Goal: Task Accomplishment & Management: Use online tool/utility

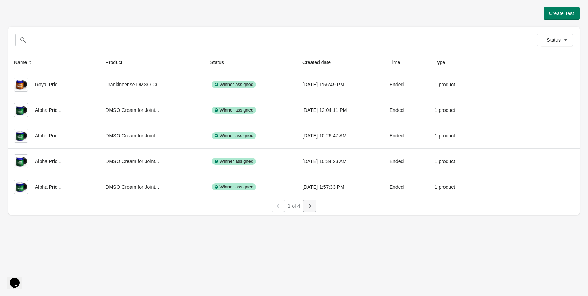
click at [307, 208] on icon "button" at bounding box center [309, 205] width 7 height 7
click at [313, 207] on icon "button" at bounding box center [309, 205] width 7 height 7
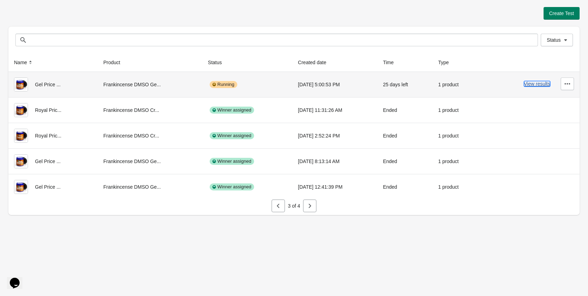
click at [534, 86] on button "View results" at bounding box center [537, 84] width 26 height 6
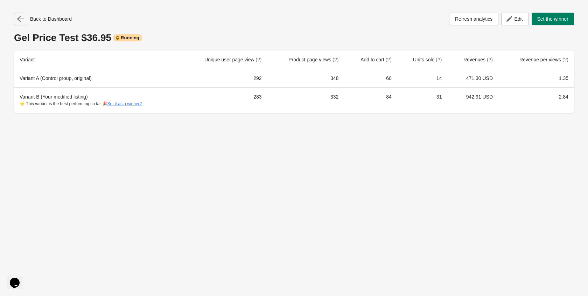
click at [21, 20] on icon "button" at bounding box center [20, 18] width 7 height 7
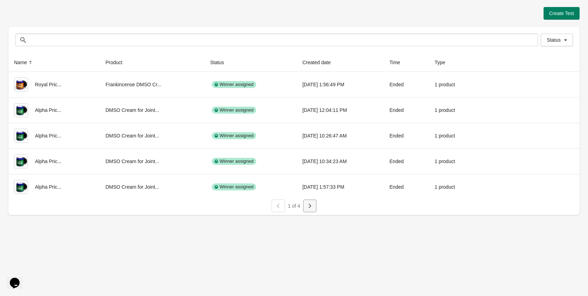
click at [310, 209] on icon "button" at bounding box center [309, 205] width 7 height 7
click at [307, 205] on icon "button" at bounding box center [309, 205] width 7 height 7
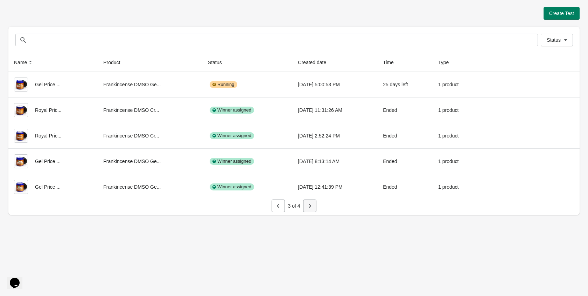
click at [307, 204] on icon "button" at bounding box center [309, 205] width 7 height 7
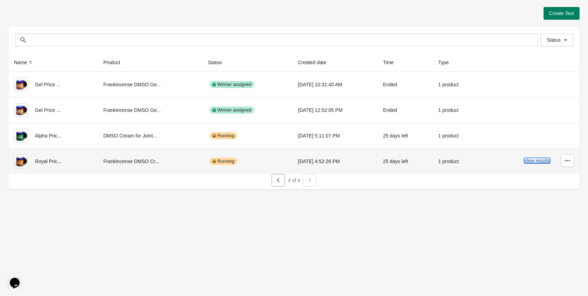
click at [531, 161] on button "View results" at bounding box center [537, 161] width 26 height 6
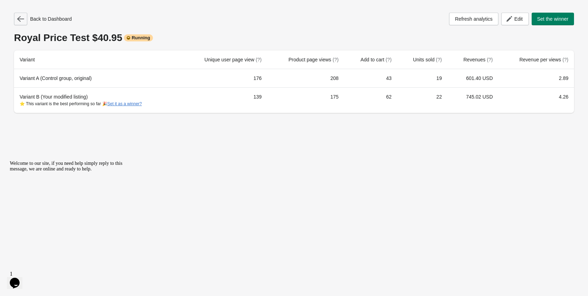
click at [21, 19] on icon "button" at bounding box center [20, 19] width 7 height 6
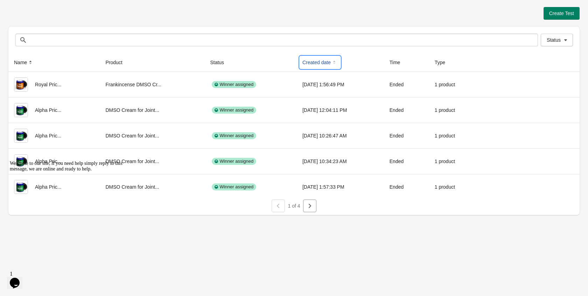
click at [331, 60] on icon at bounding box center [334, 62] width 7 height 7
click at [331, 61] on icon at bounding box center [334, 62] width 7 height 7
drag, startPoint x: 314, startPoint y: 202, endPoint x: 314, endPoint y: 206, distance: 3.9
click at [314, 203] on button "button" at bounding box center [309, 205] width 13 height 13
click at [312, 208] on icon "button" at bounding box center [309, 205] width 7 height 7
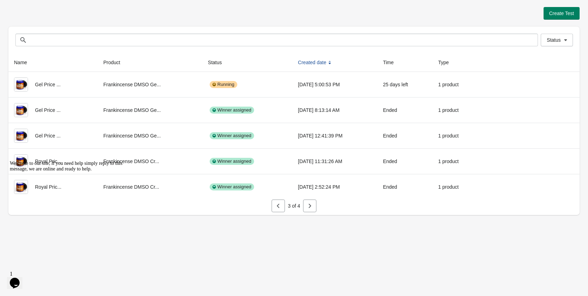
click at [312, 208] on icon "button" at bounding box center [309, 205] width 7 height 7
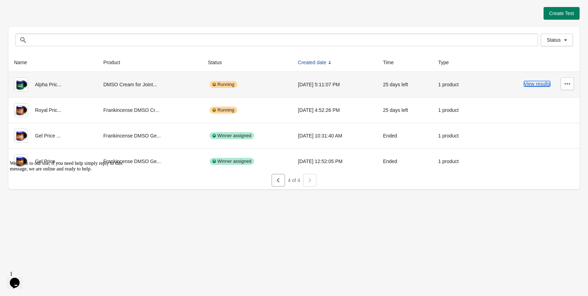
click at [545, 85] on button "View results" at bounding box center [537, 84] width 26 height 6
